Goal: Task Accomplishment & Management: Manage account settings

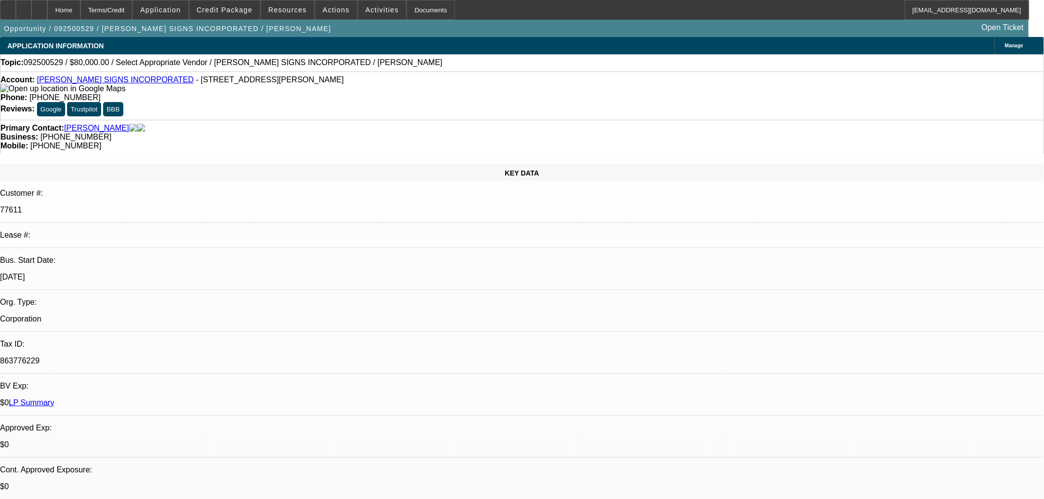
select select "0"
select select "2"
select select "0.1"
select select "4"
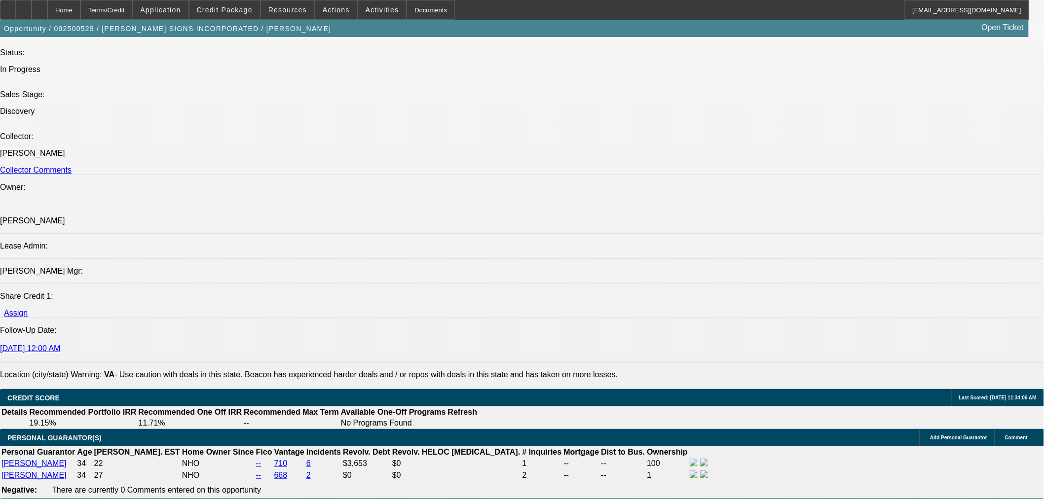
scroll to position [1151, 0]
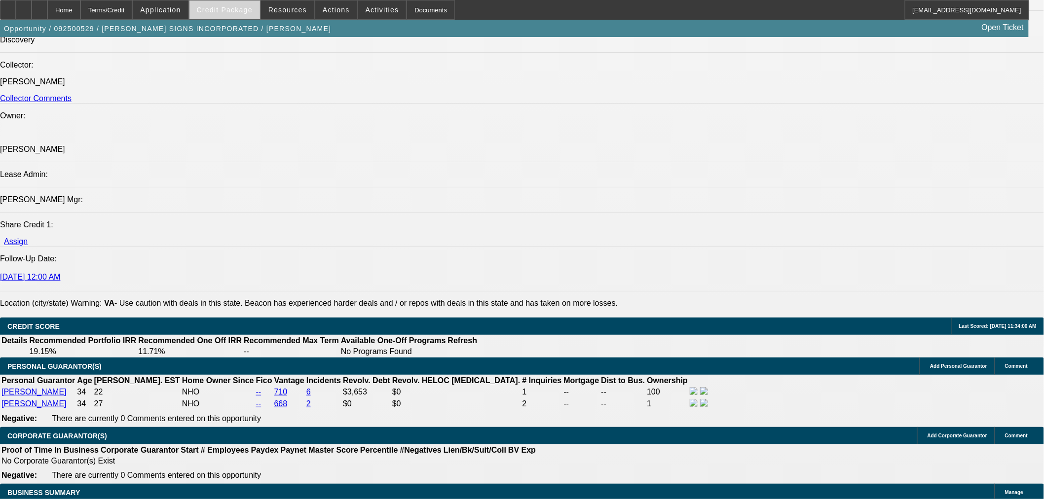
click at [242, 12] on span "Credit Package" at bounding box center [225, 10] width 56 height 8
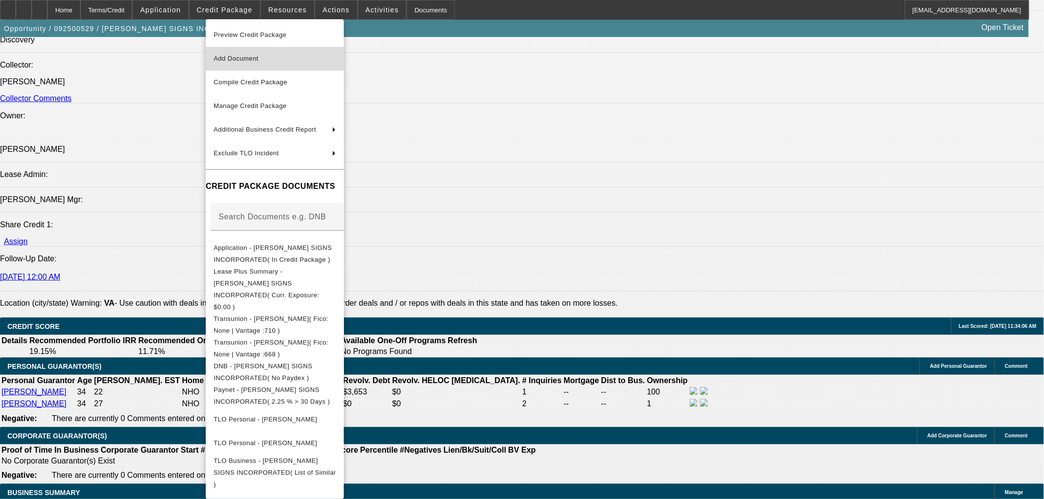
click at [248, 62] on span "Add Document" at bounding box center [275, 59] width 122 height 12
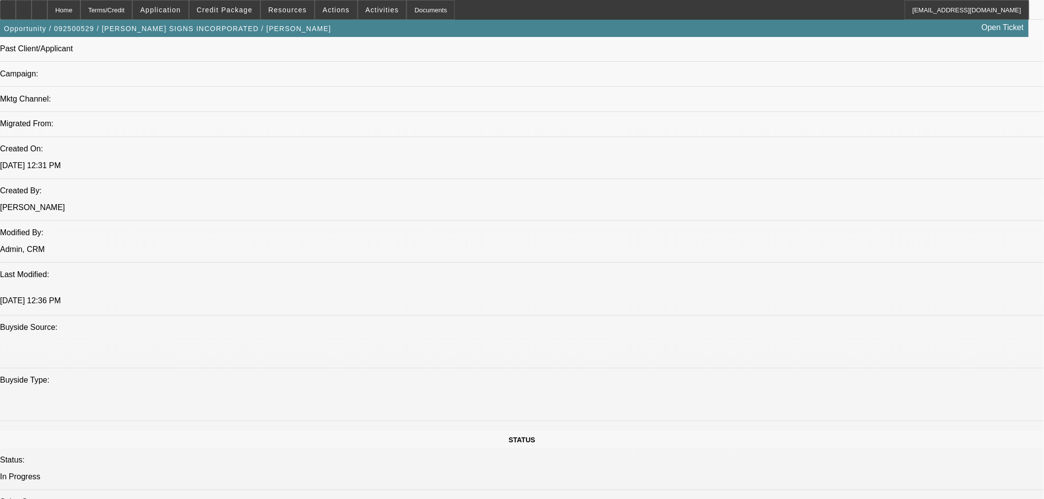
scroll to position [493, 0]
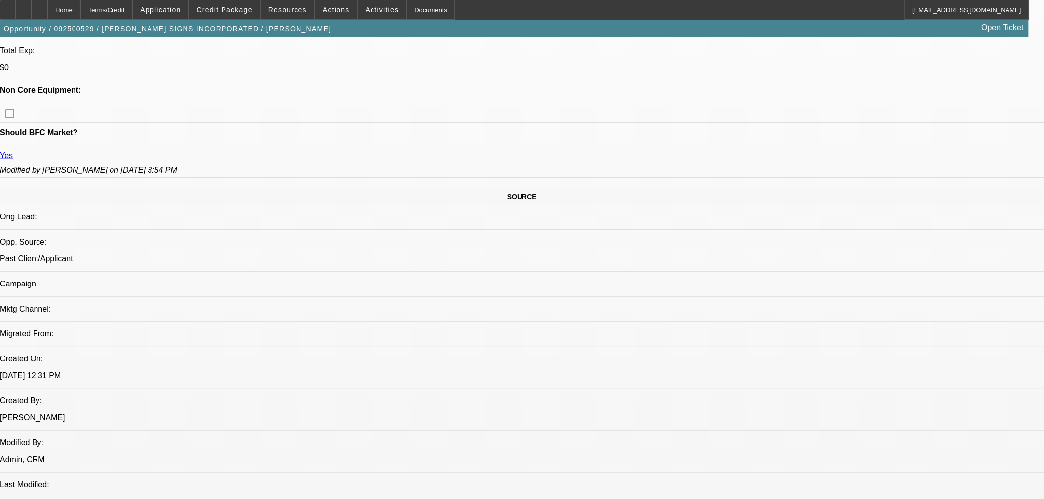
scroll to position [383, 0]
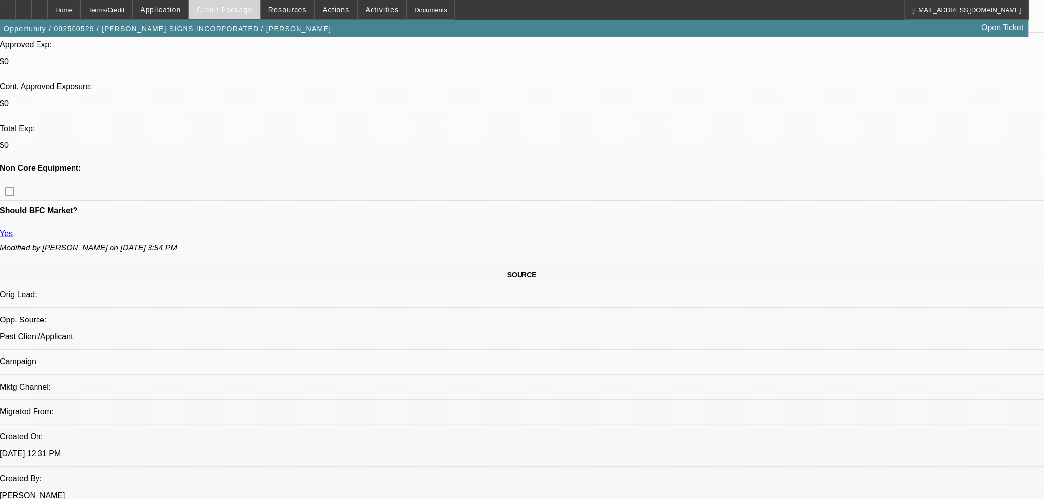
click at [251, 15] on span at bounding box center [224, 10] width 71 height 24
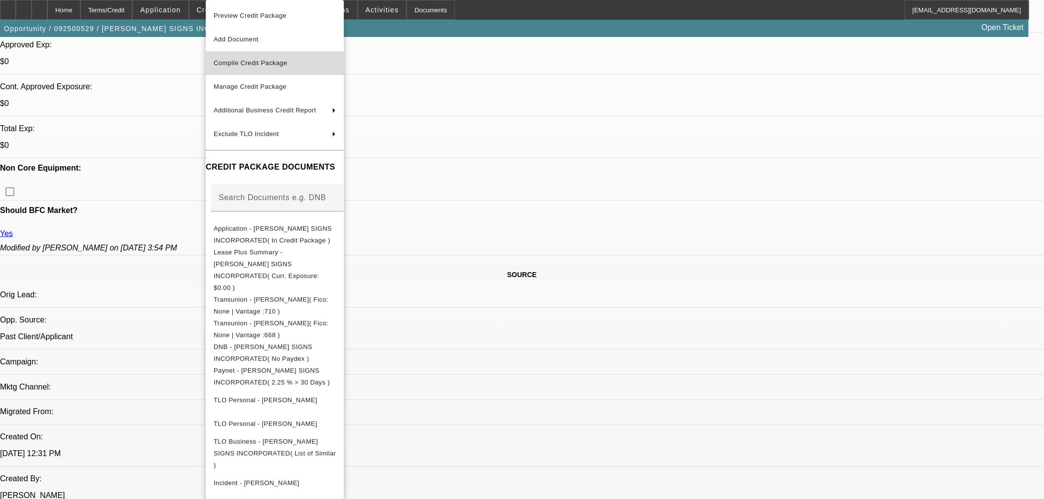
click at [291, 59] on span "Compile Credit Package" at bounding box center [275, 63] width 122 height 12
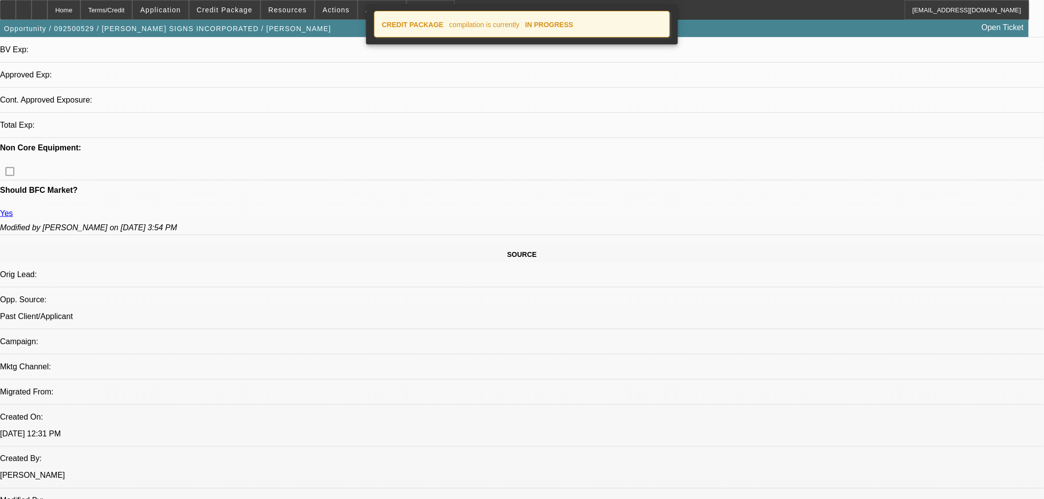
select select "0"
select select "2"
select select "0.1"
select select "4"
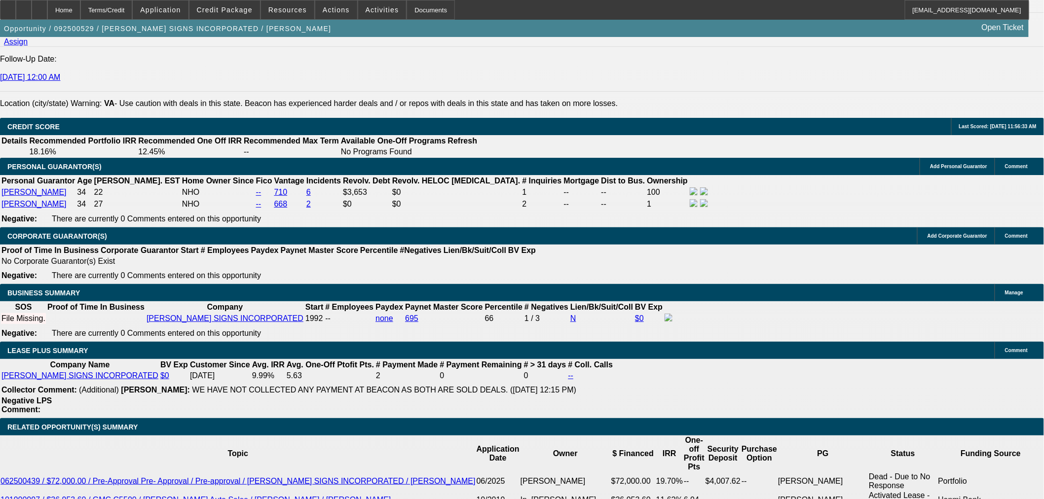
scroll to position [1202, 0]
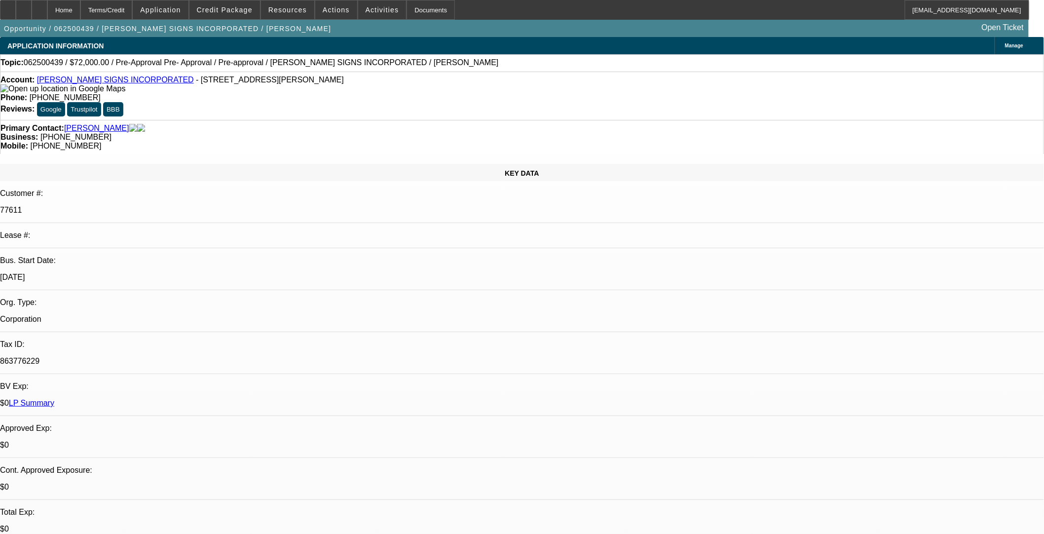
select select "0.1"
select select "2"
select select "0"
select select "6"
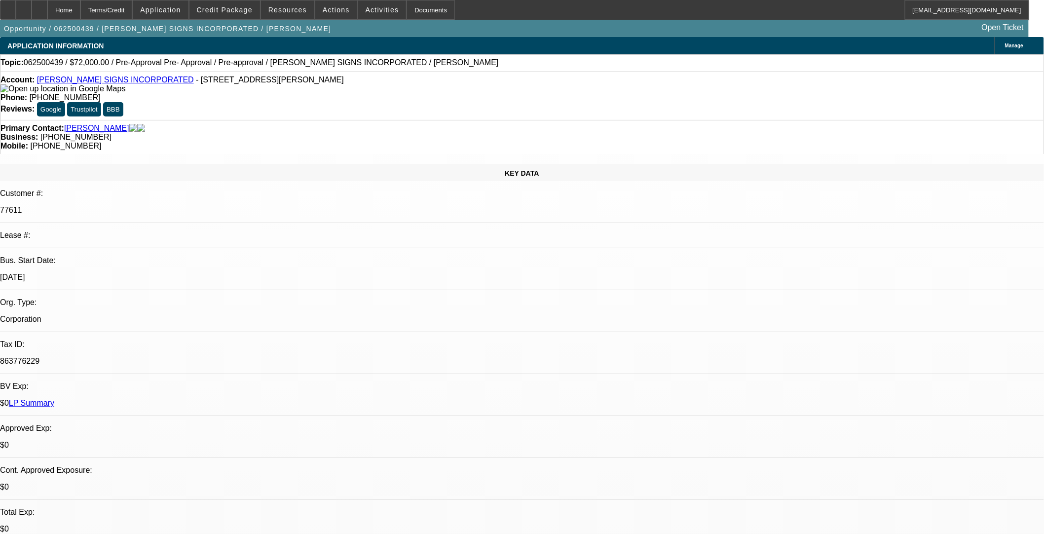
select select "0"
select select "6"
select select "0"
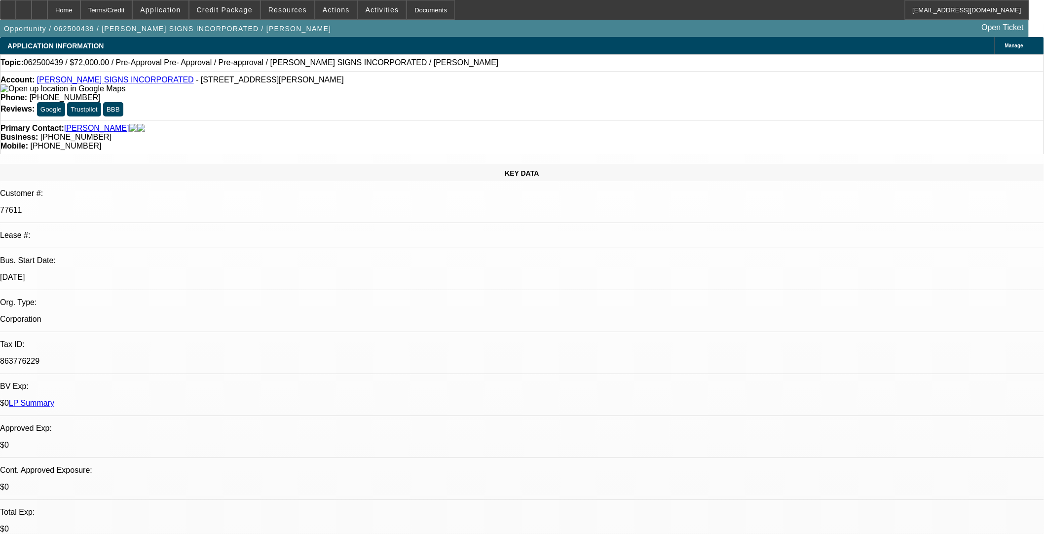
select select "0"
select select "6"
select select "0.1"
select select "2"
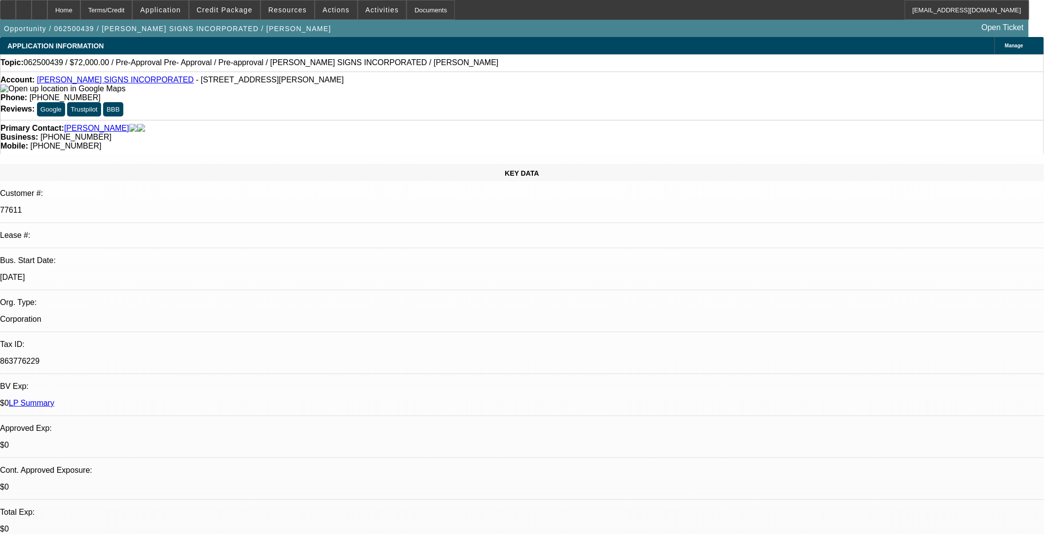
select select "2"
select select "0"
select select "6"
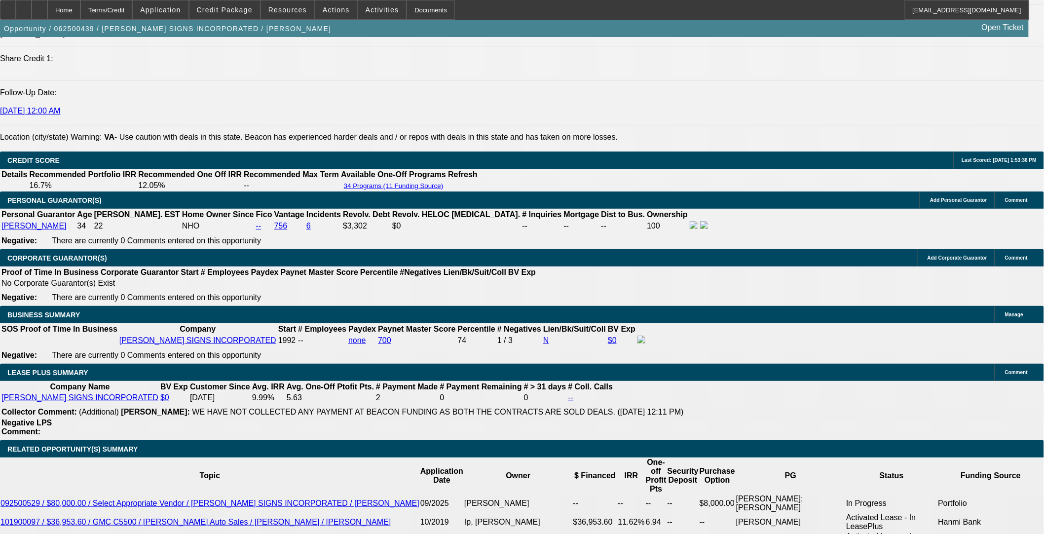
scroll to position [1424, 0]
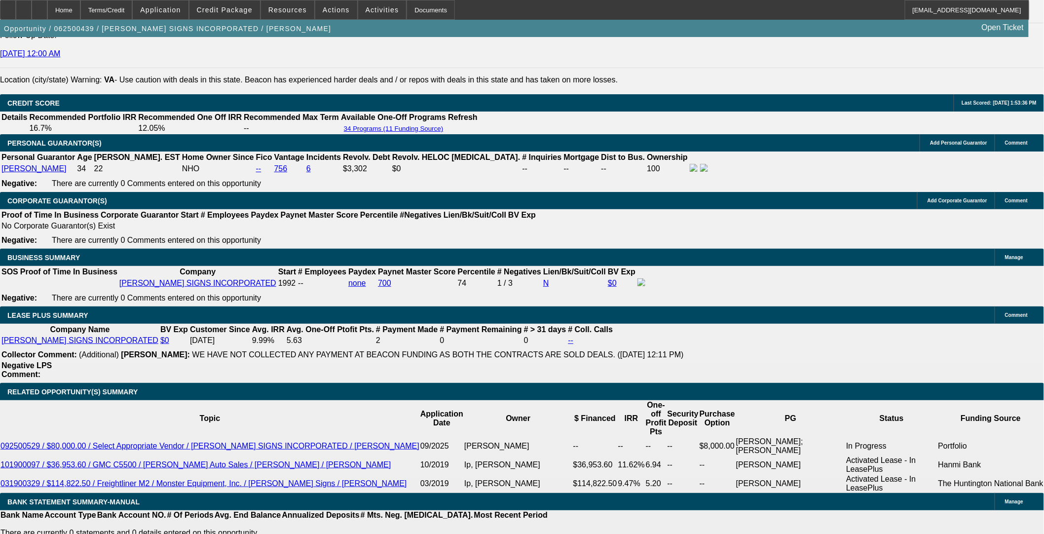
select select "0.1"
select select "2"
select select "0"
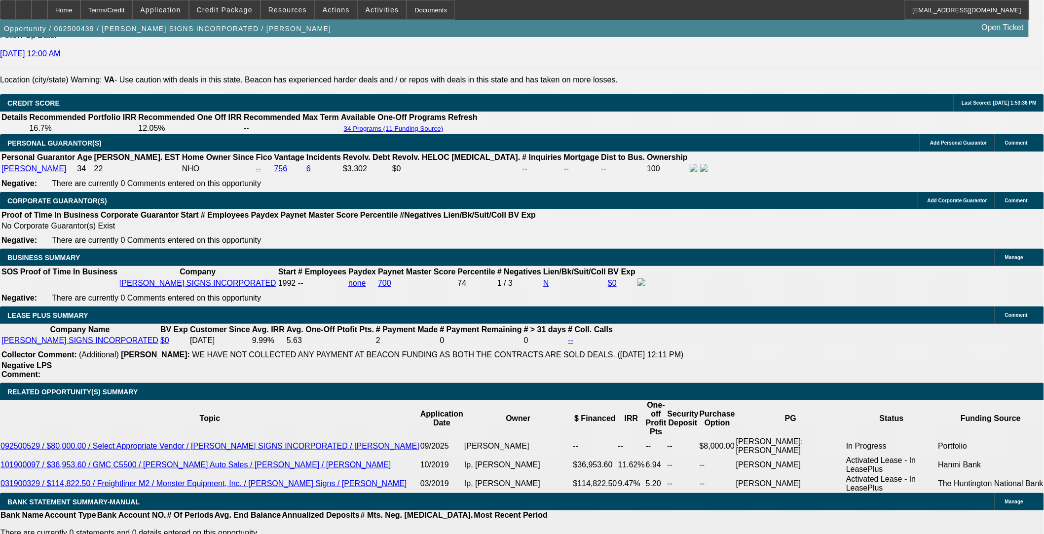
select select "6"
select select "0"
select select "2"
select select "0"
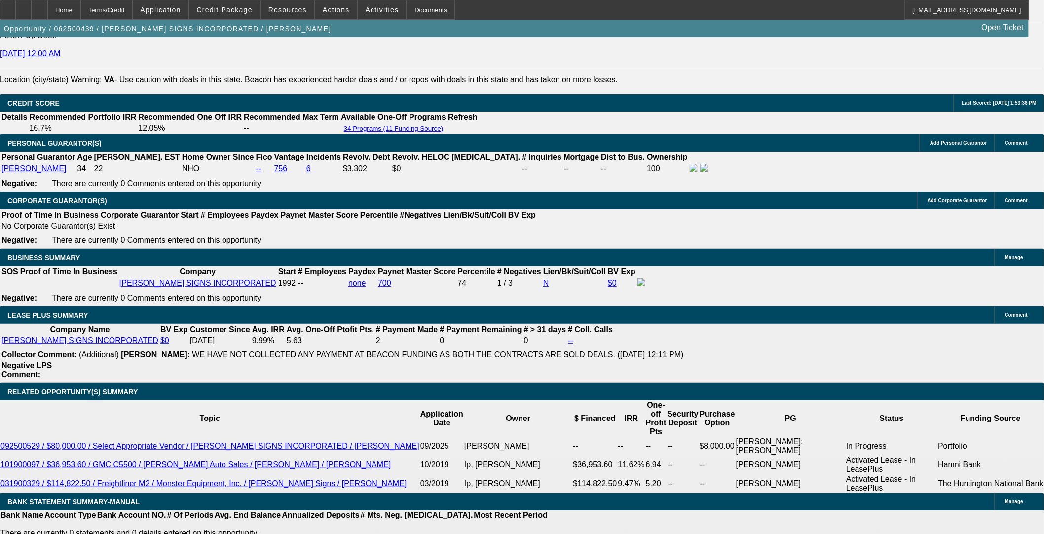
select select "6"
select select "0"
select select "2"
select select "0"
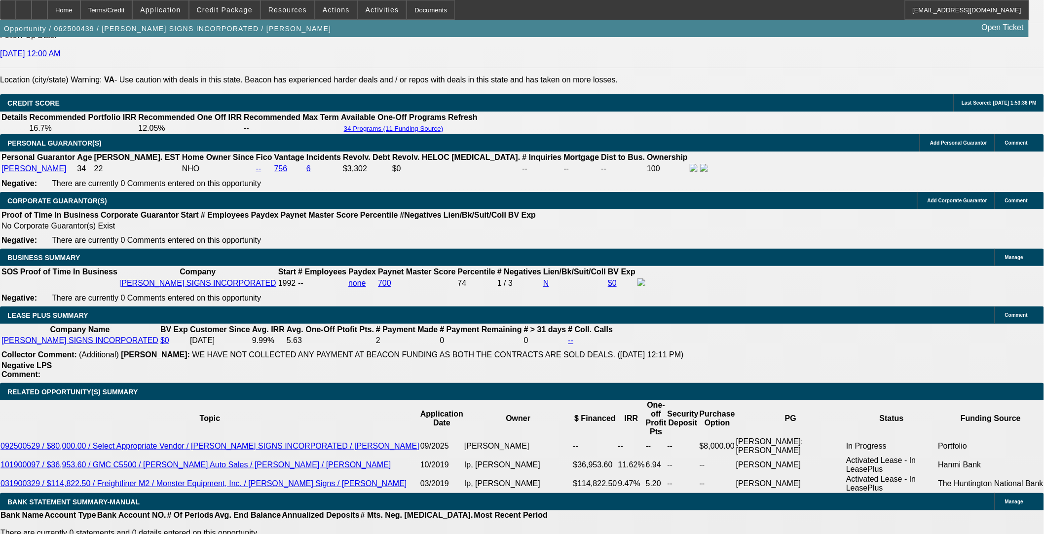
select select "6"
select select "0"
select select "2"
select select "0"
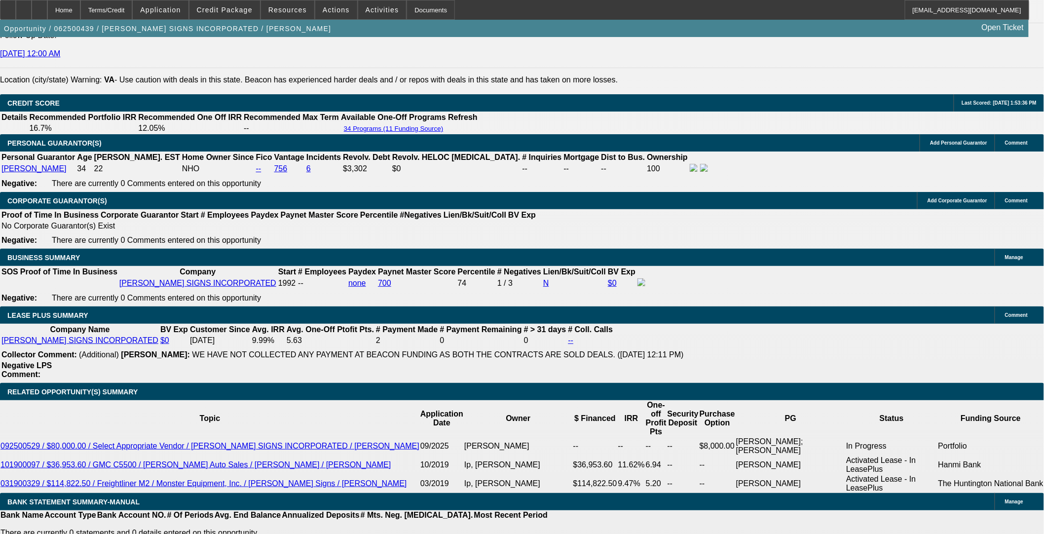
select select "6"
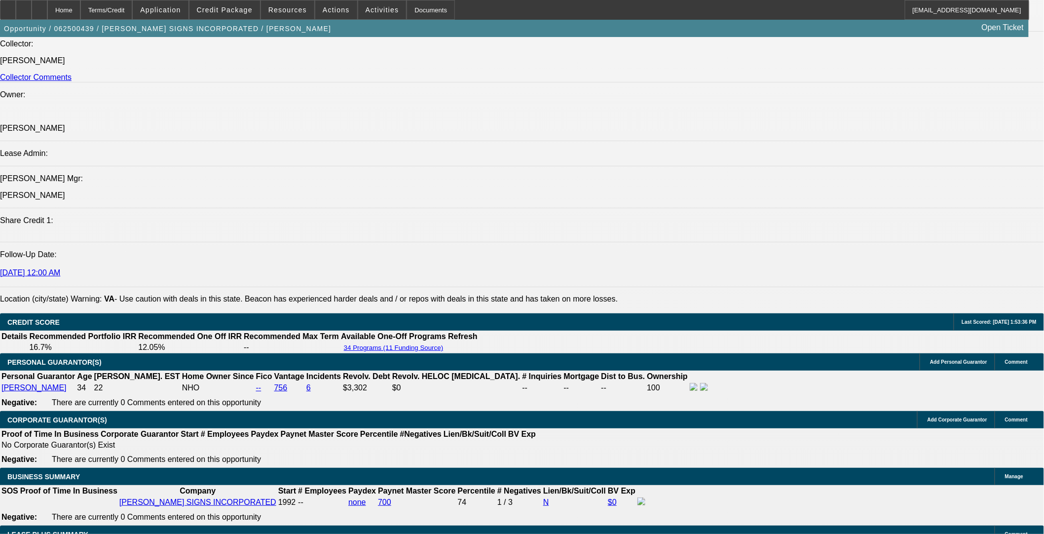
drag, startPoint x: 67, startPoint y: 264, endPoint x: 360, endPoint y: 275, distance: 293.6
copy span "Coy Garris DBA Garris Signs is 2x repeat customer, having established a strong …"
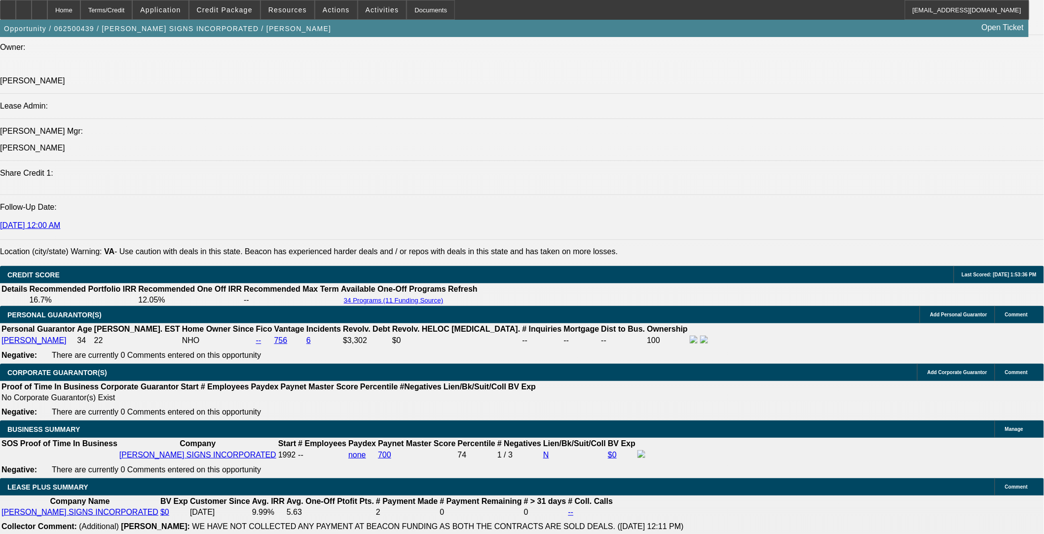
scroll to position [1315, 0]
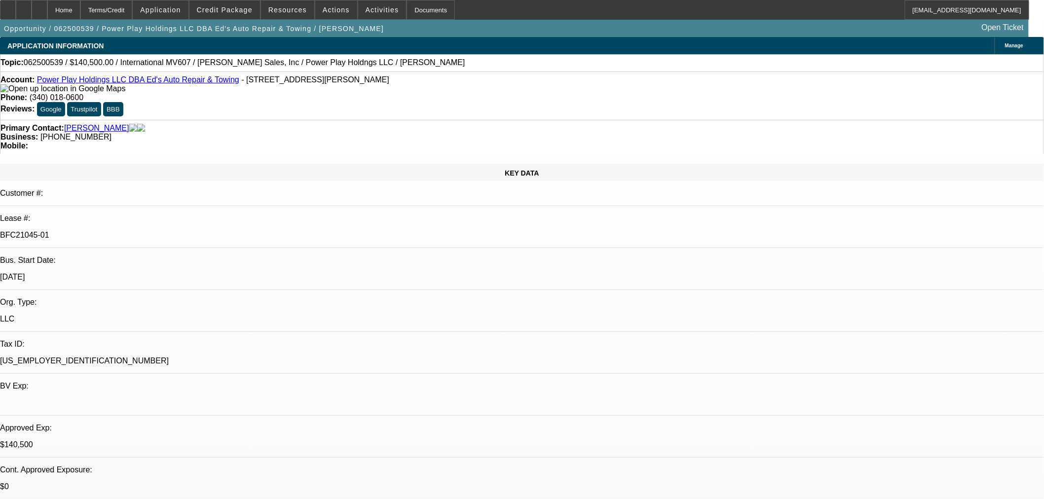
select select "0"
select select "2"
select select "0.1"
select select "4"
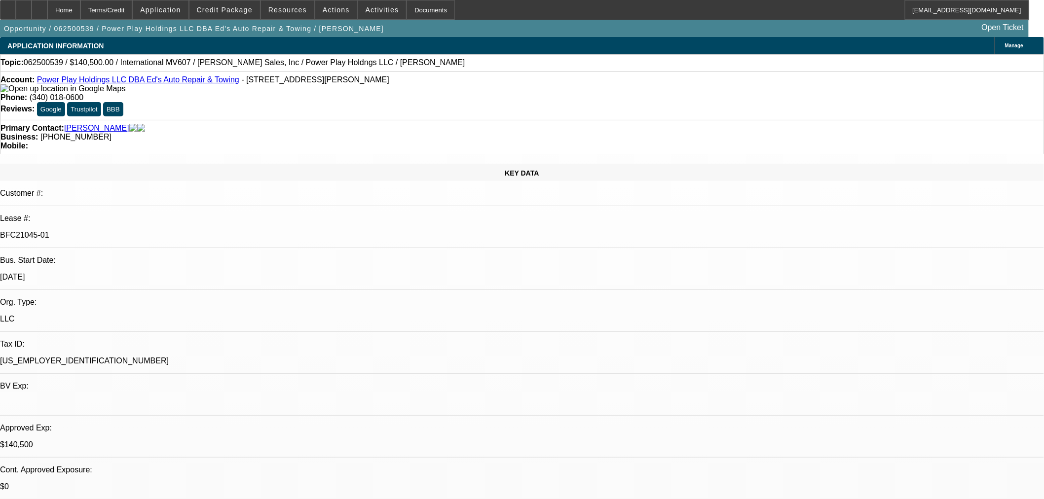
select select "0"
select select "2"
select select "0.1"
select select "4"
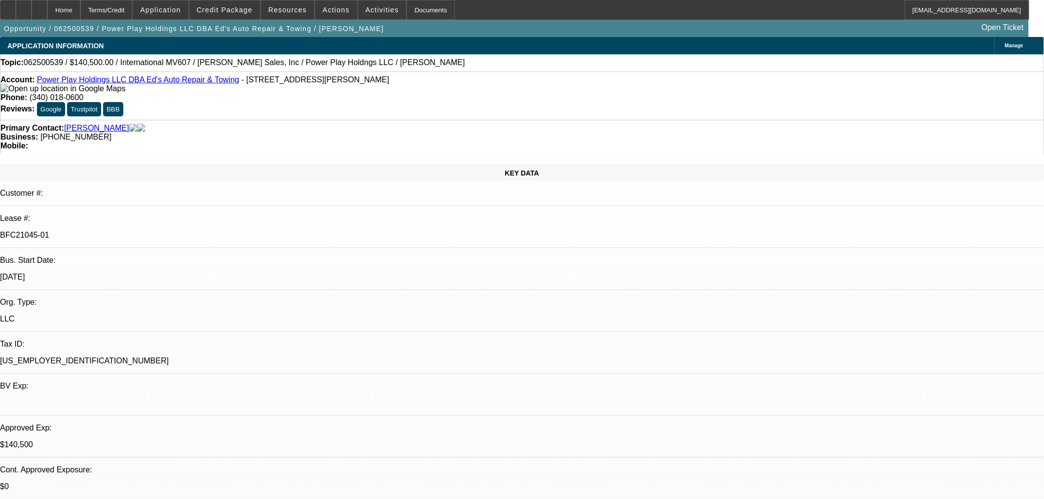
select select "0.1"
select select "2"
select select "0.1"
select select "4"
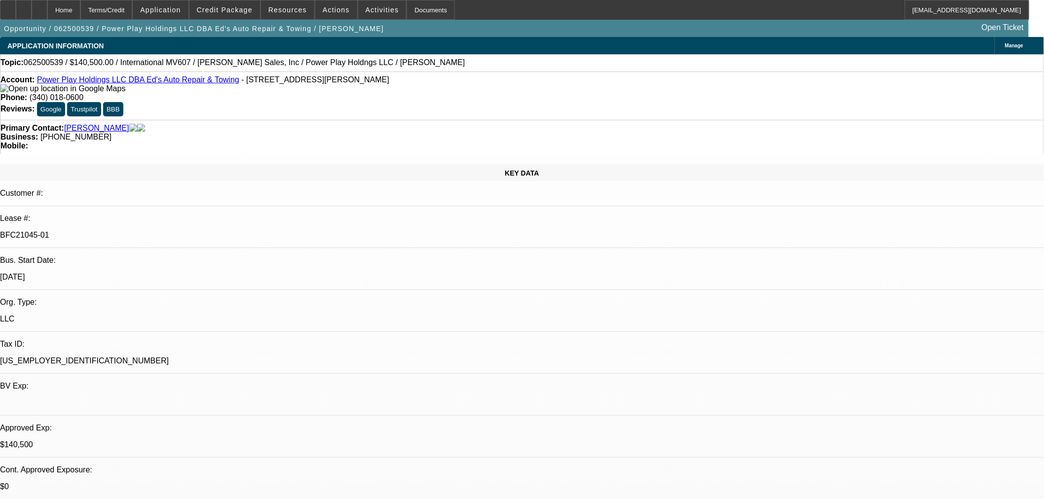
select select "2"
select select "0.1"
select select "4"
click at [235, 6] on span "Credit Package" at bounding box center [225, 10] width 56 height 8
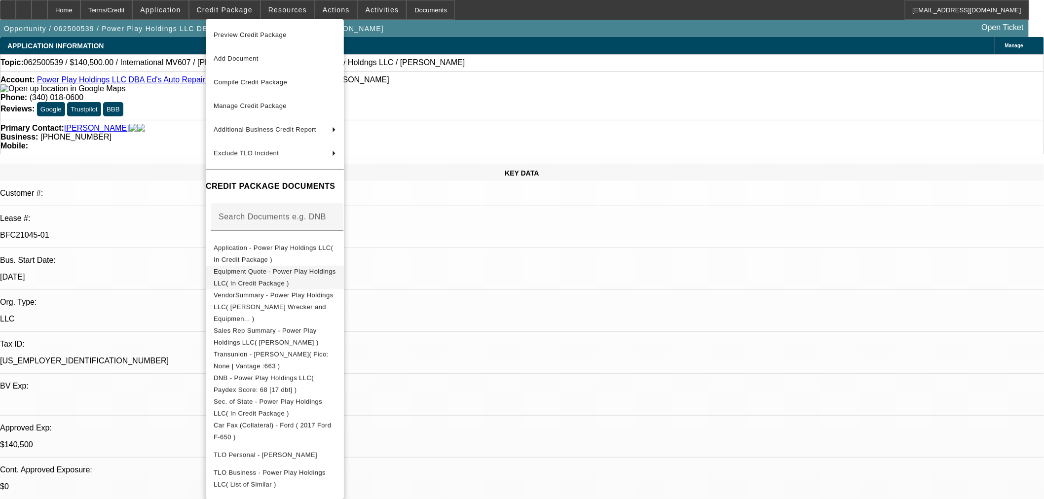
click at [251, 271] on span "Equipment Quote - Power Play Holdings LLC( In Credit Package )" at bounding box center [275, 276] width 122 height 19
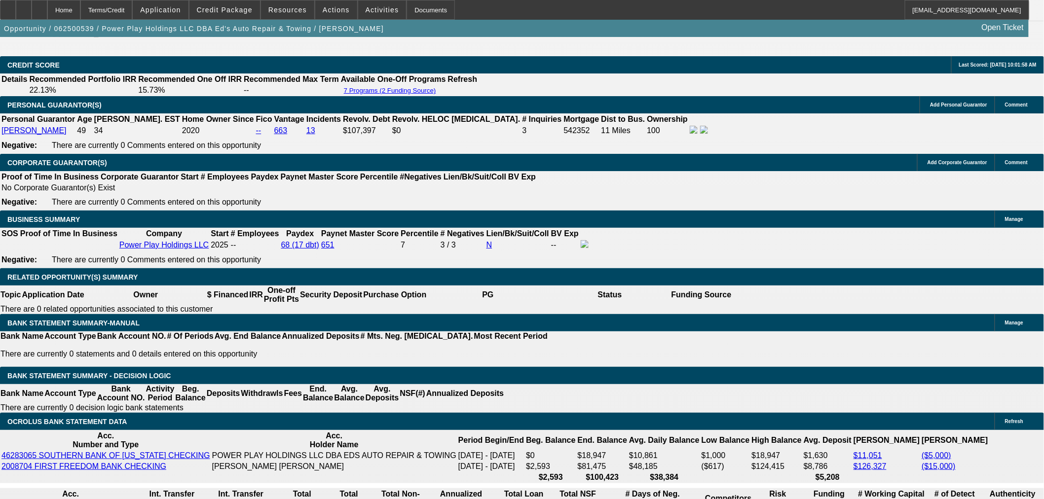
scroll to position [1479, 0]
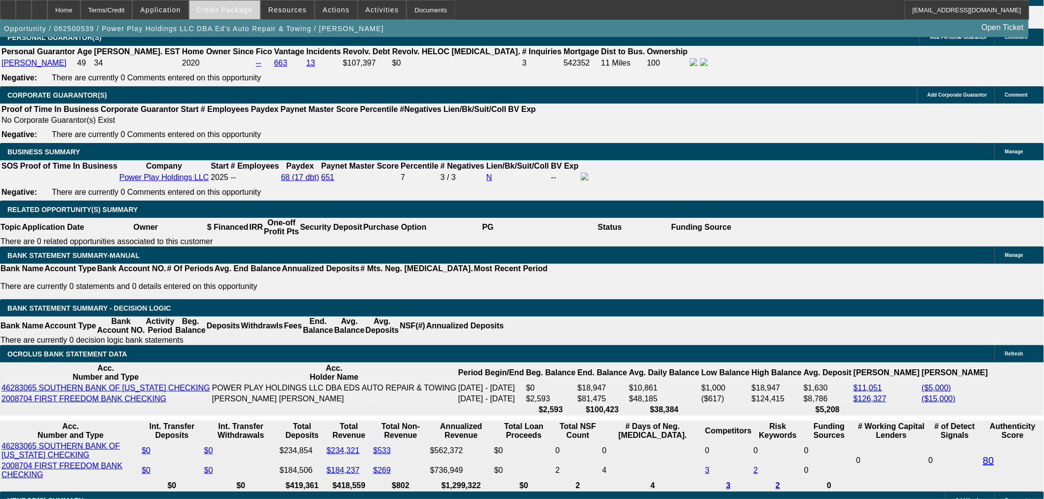
click at [243, 16] on span at bounding box center [224, 10] width 71 height 24
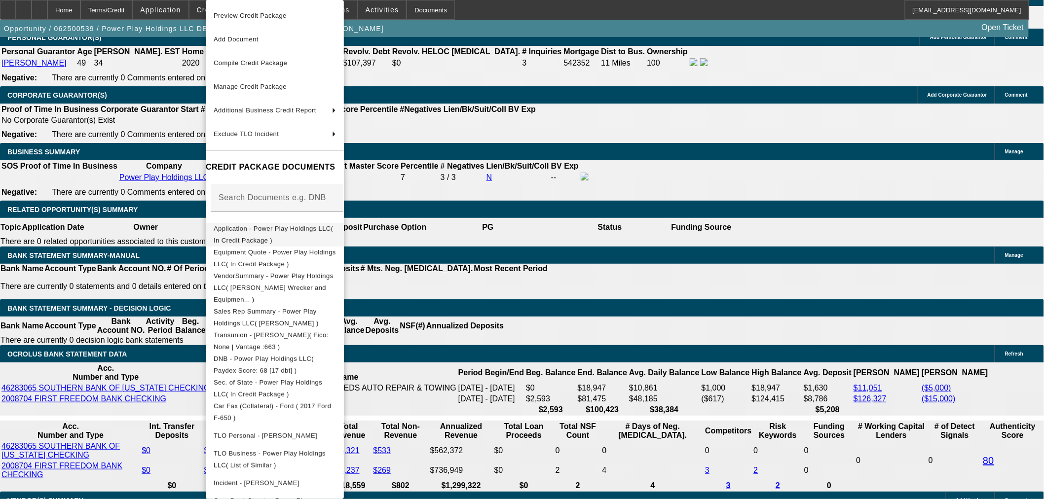
click at [268, 234] on span "Application - Power Play Holdings LLC( In Credit Package )" at bounding box center [275, 235] width 122 height 24
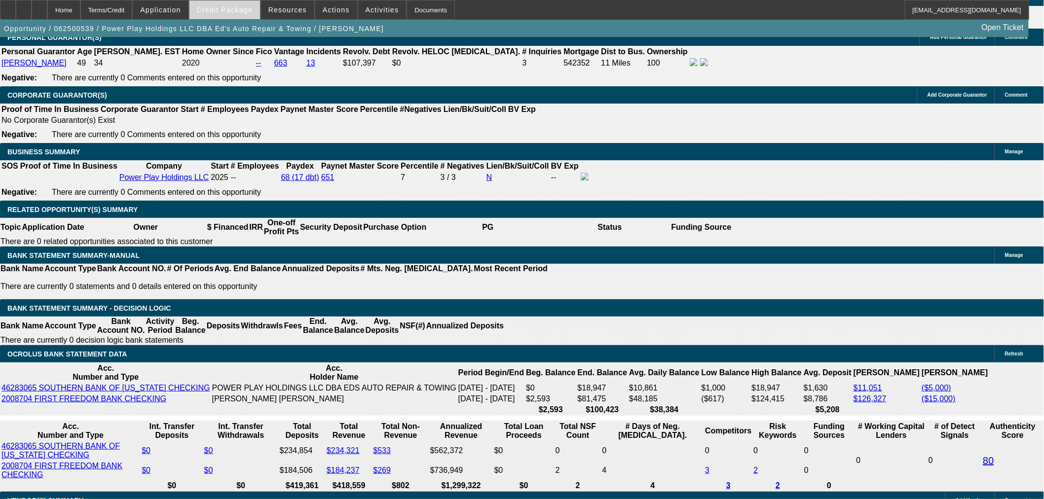
click at [232, 15] on span at bounding box center [224, 10] width 71 height 24
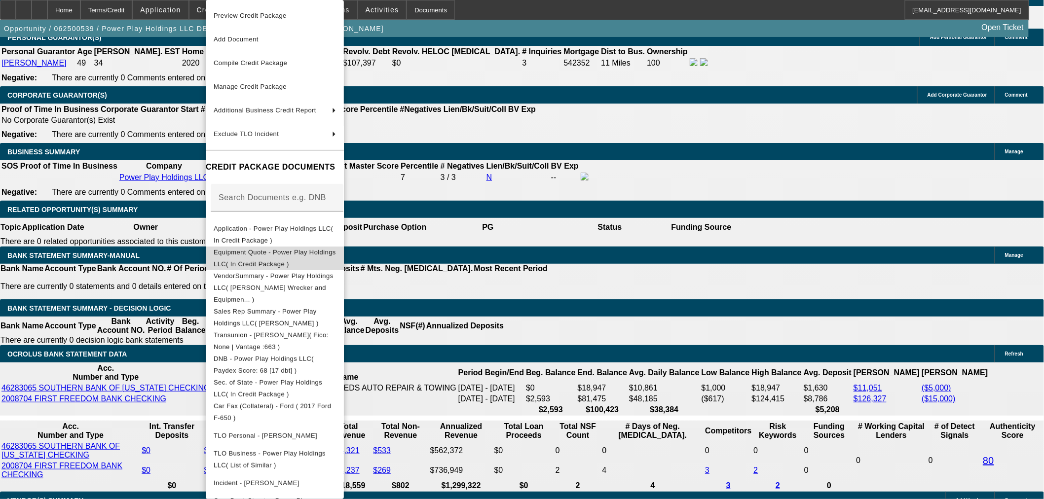
click at [293, 260] on button "Equipment Quote - Power Play Holdings LLC( In Credit Package )" at bounding box center [275, 259] width 138 height 24
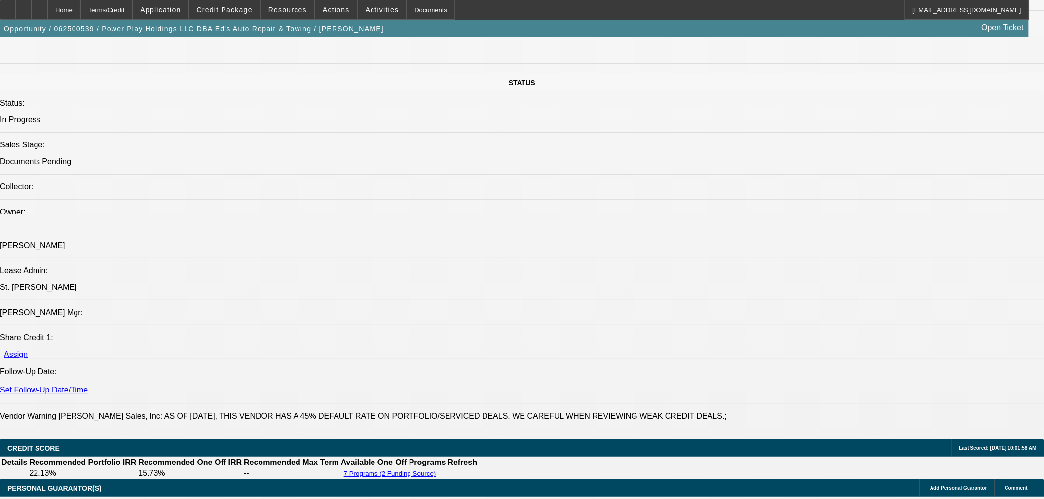
scroll to position [876, 0]
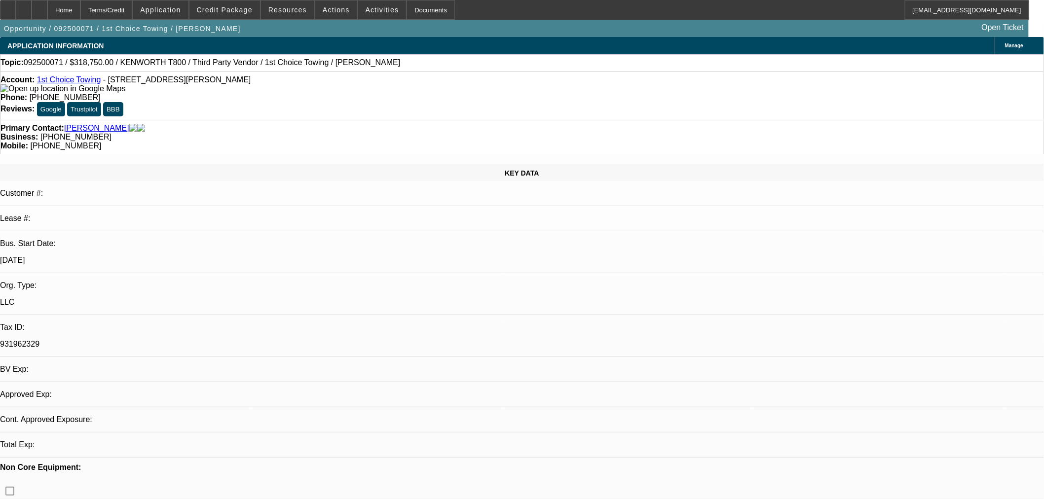
select select "0.15"
select select "2"
select select "0.1"
select select "4"
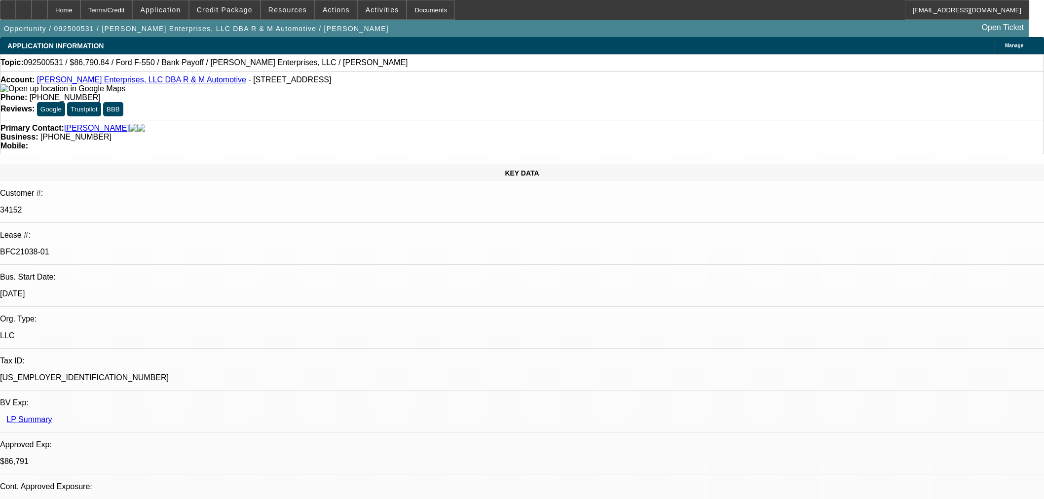
select select "0"
select select "2"
select select "0"
select select "6"
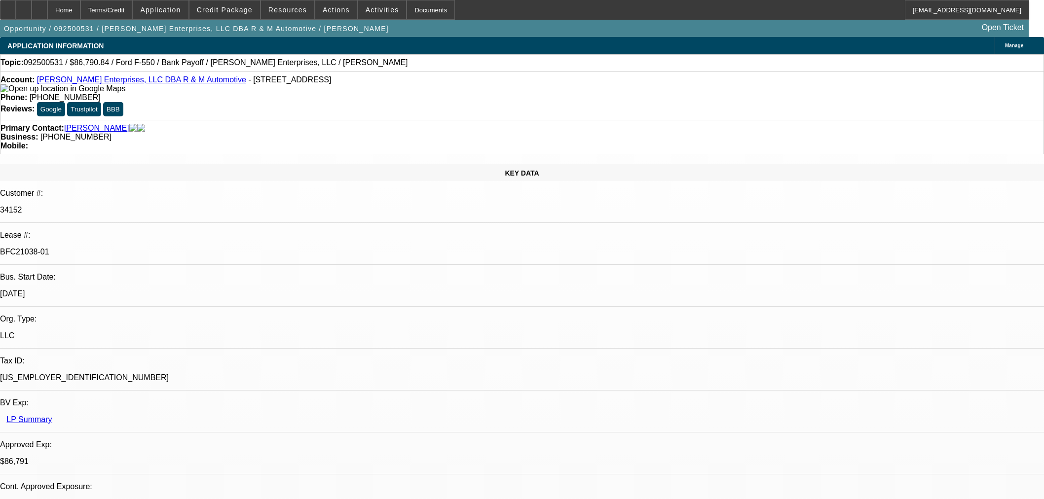
select select "0"
select select "2"
select select "0"
select select "6"
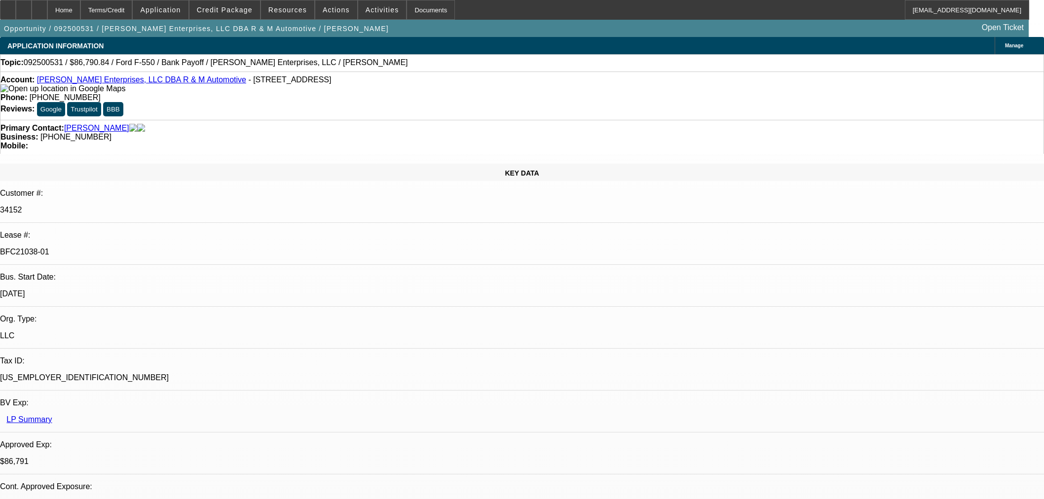
select select "0"
select select "2"
select select "0"
select select "6"
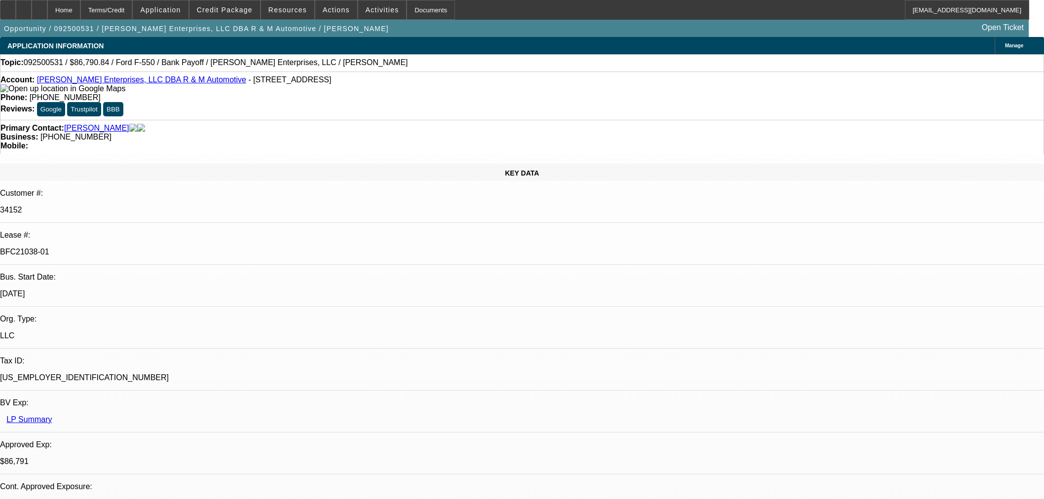
select select "0"
select select "2"
select select "0"
select select "6"
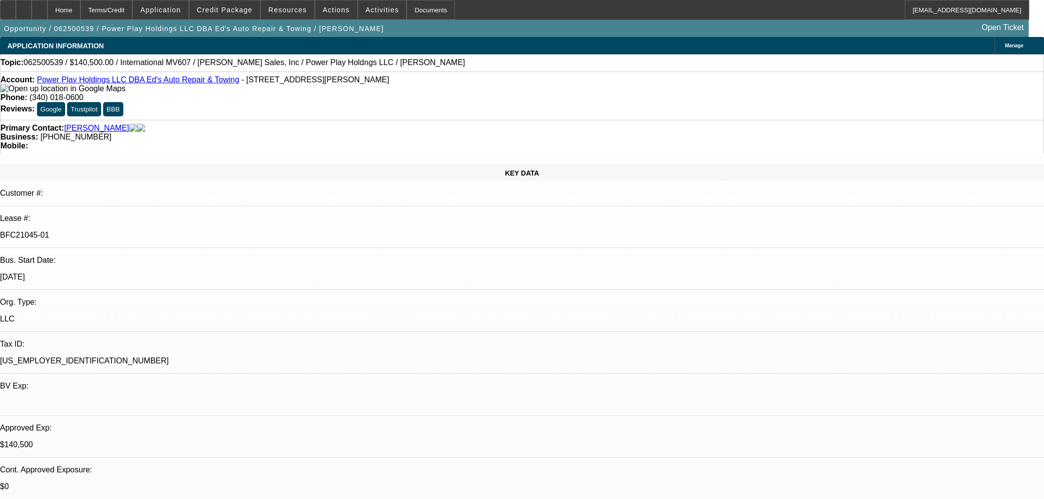
select select "0"
select select "2"
select select "0.1"
select select "4"
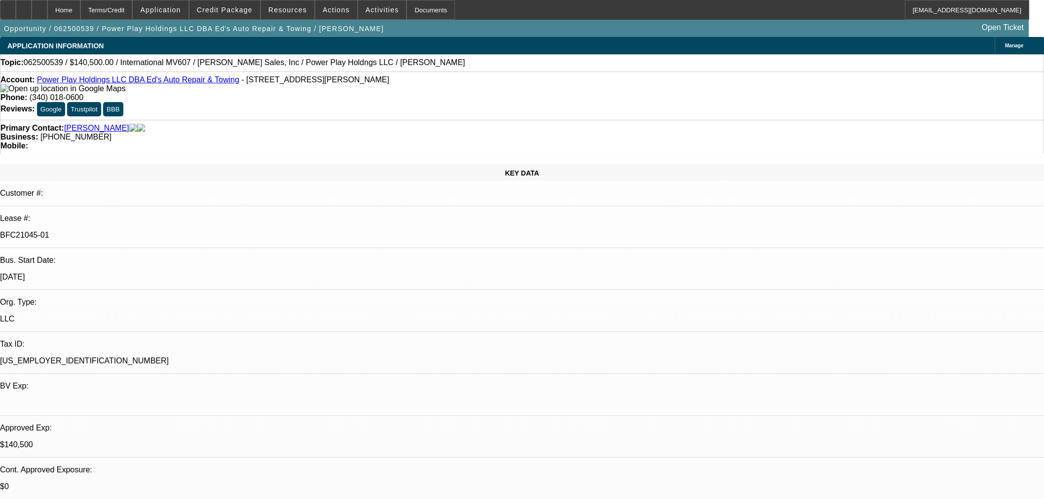
select select "0"
select select "2"
select select "0.1"
select select "4"
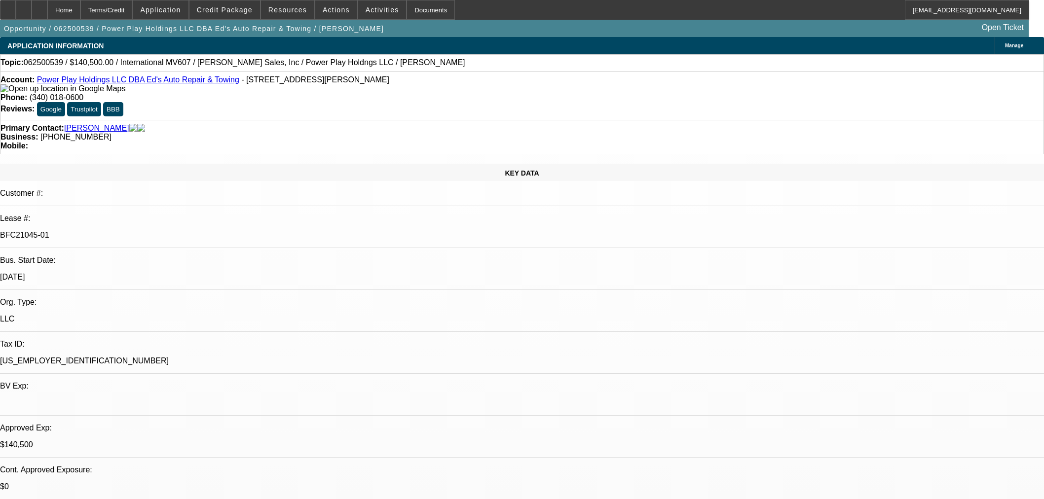
select select "0.1"
select select "2"
select select "0.1"
select select "4"
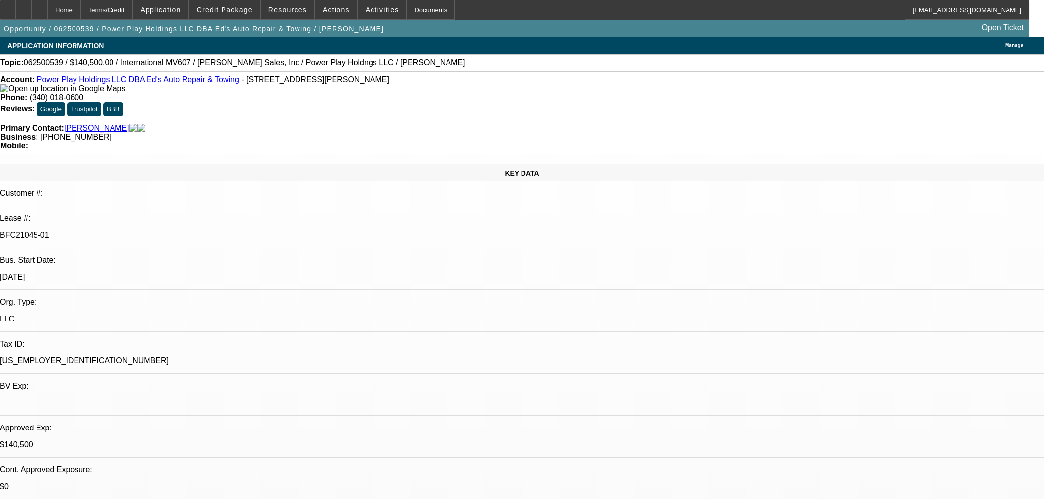
select select "2"
select select "0.1"
select select "4"
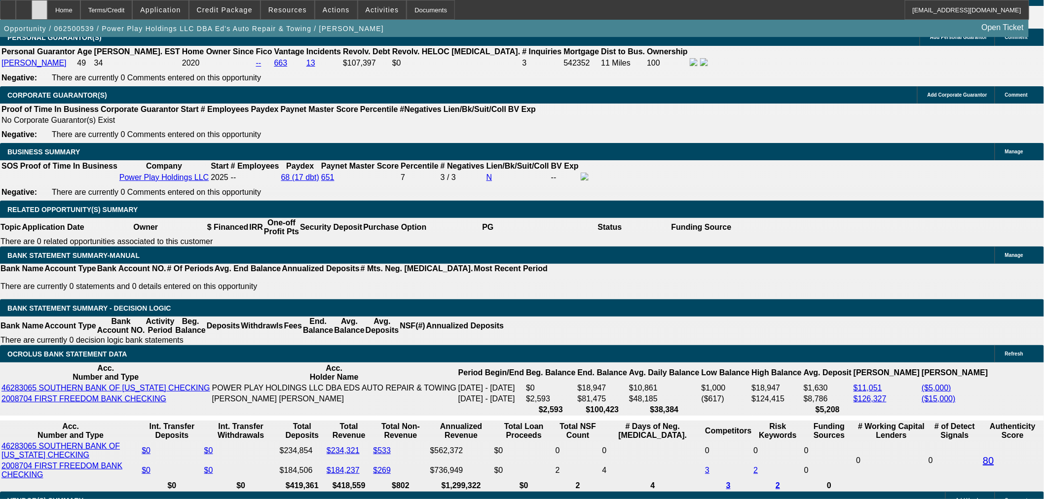
click at [47, 8] on div at bounding box center [40, 10] width 16 height 20
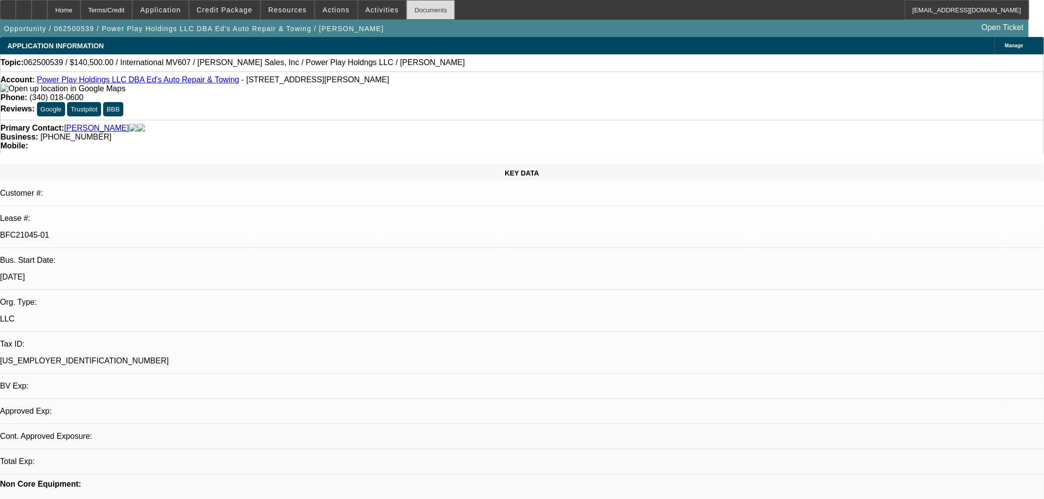
select select "0"
select select "2"
select select "0.1"
select select "4"
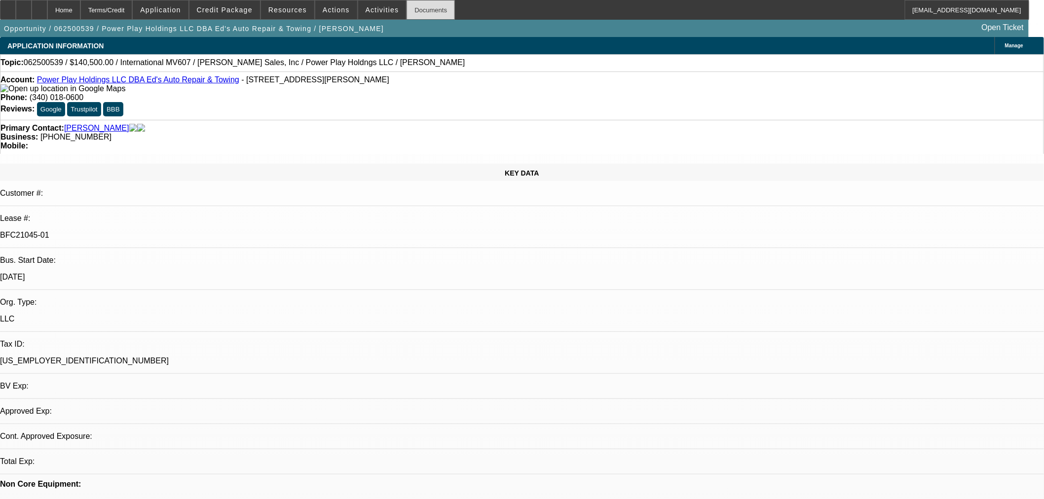
select select "0"
select select "2"
select select "0.1"
select select "4"
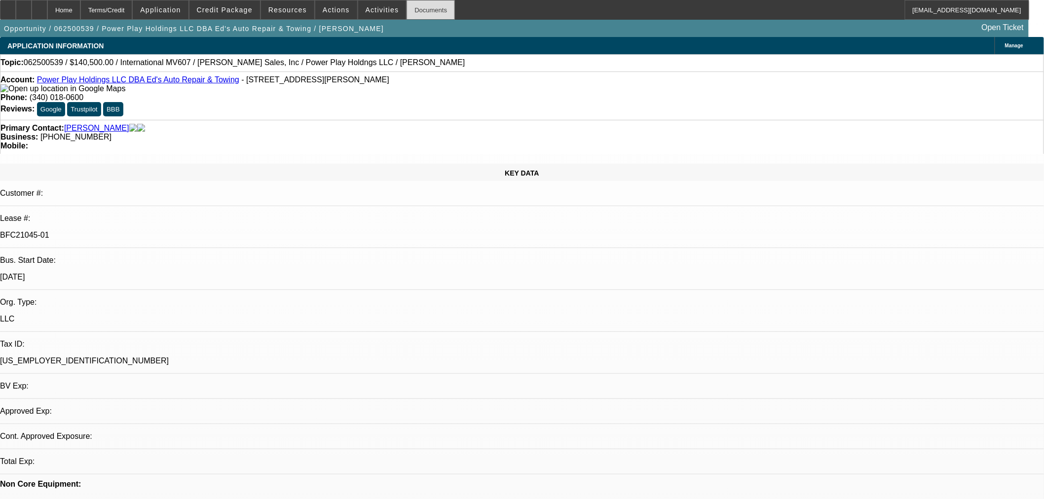
select select "0.1"
select select "2"
select select "0.1"
select select "4"
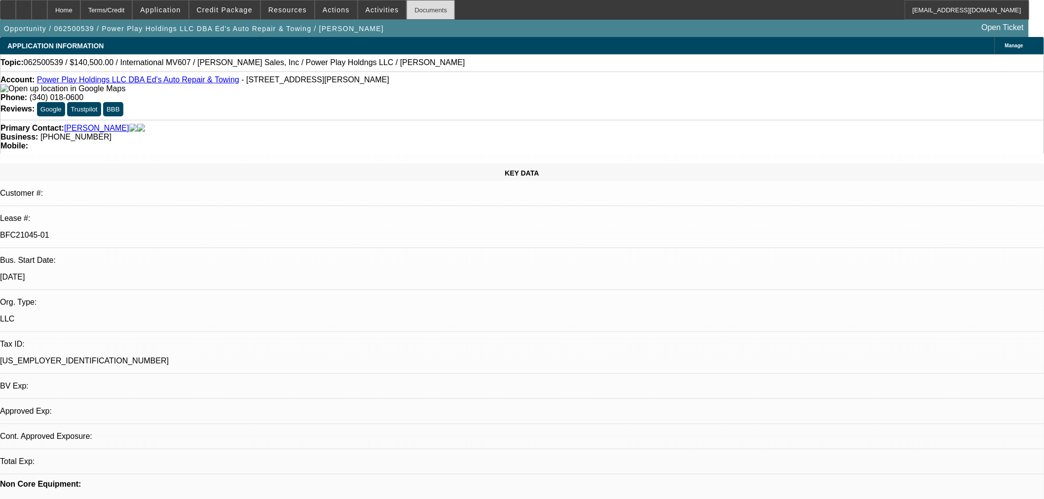
select select "2"
select select "0.1"
select select "4"
